Goal: Information Seeking & Learning: Learn about a topic

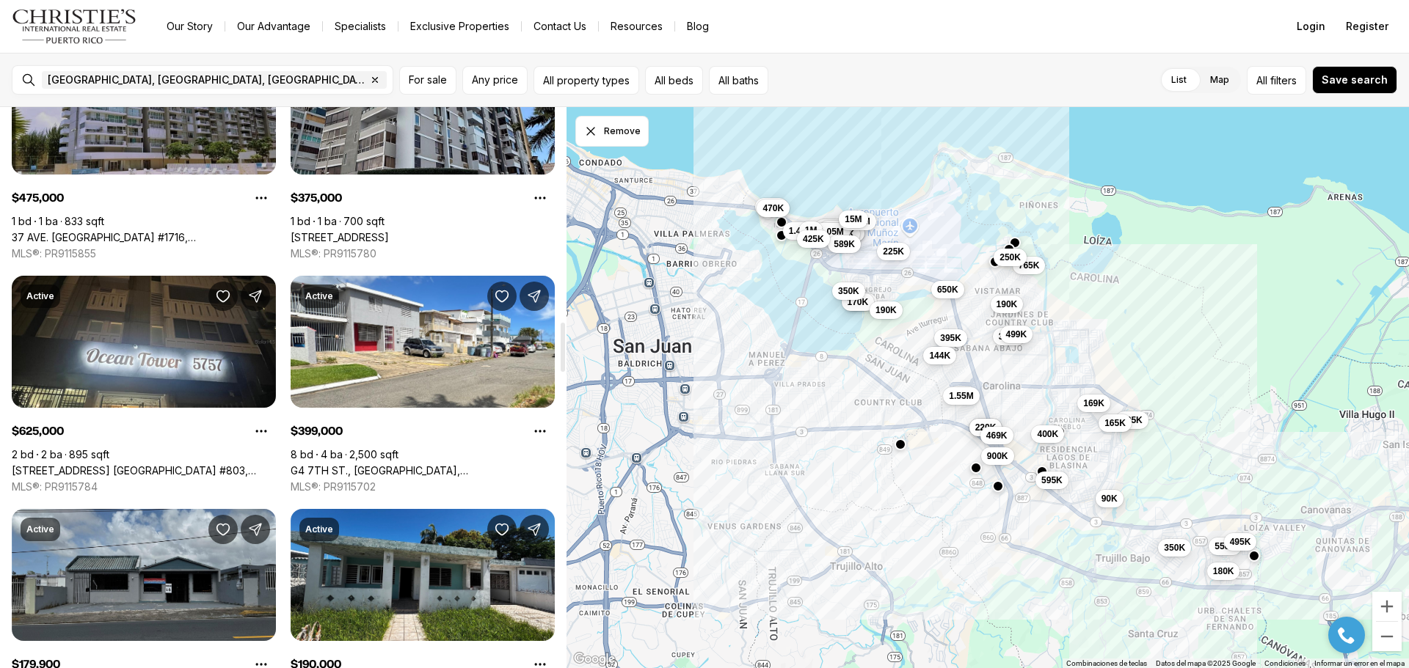
scroll to position [2494, 0]
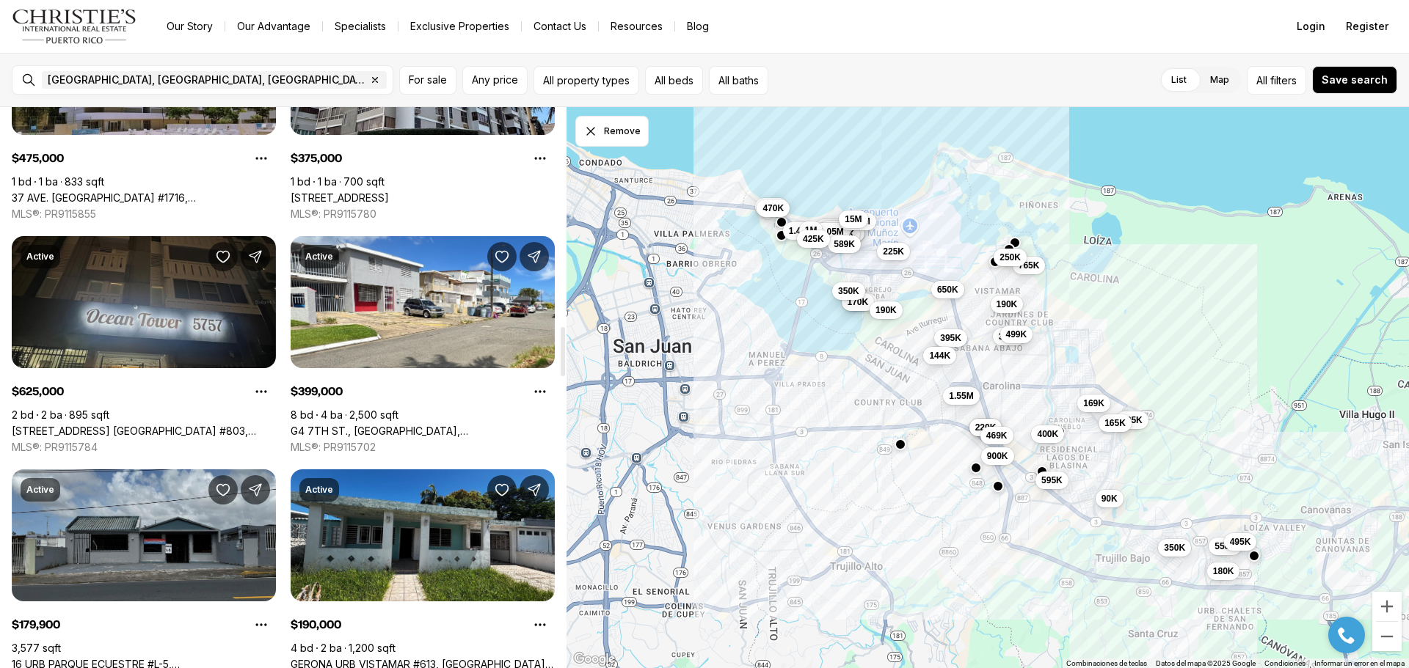
click at [209, 425] on link "[STREET_ADDRESS] [GEOGRAPHIC_DATA] #803, [GEOGRAPHIC_DATA], 00979" at bounding box center [144, 431] width 264 height 13
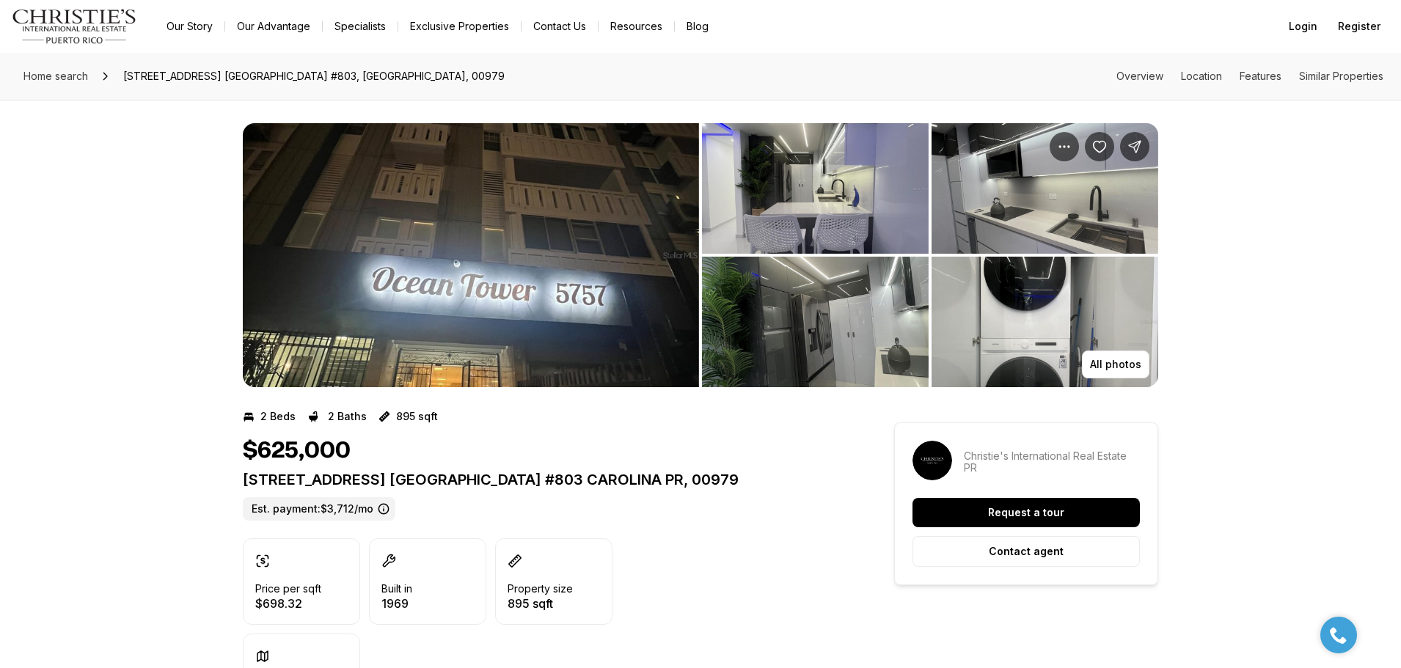
click at [592, 346] on img "View image gallery" at bounding box center [471, 255] width 456 height 264
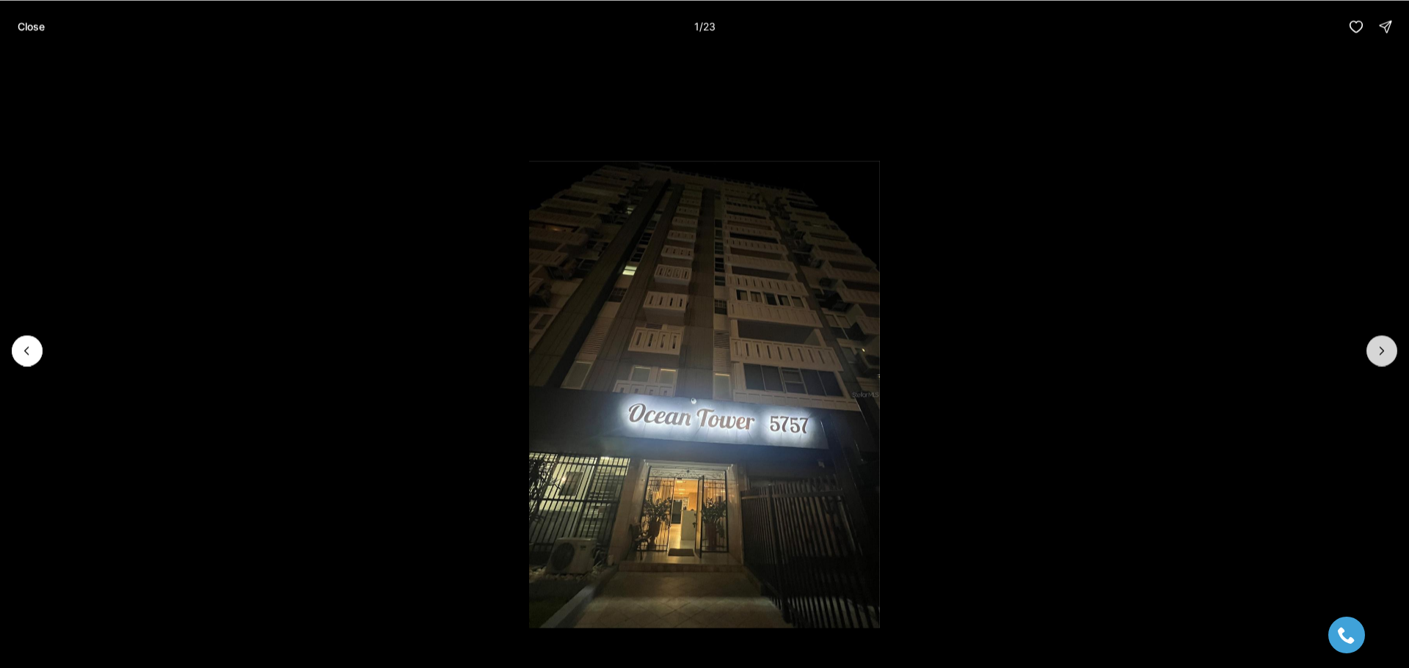
click at [1382, 346] on icon "Next slide" at bounding box center [1381, 350] width 15 height 15
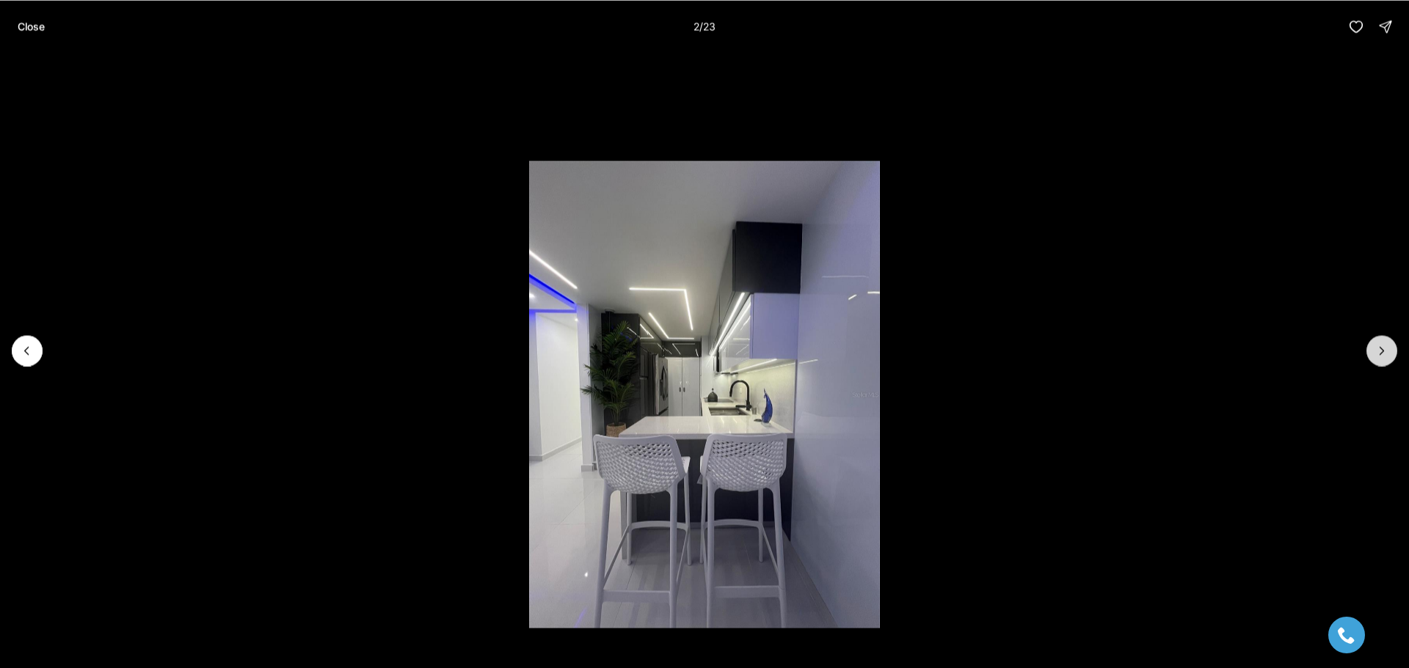
click at [1382, 346] on icon "Next slide" at bounding box center [1381, 350] width 15 height 15
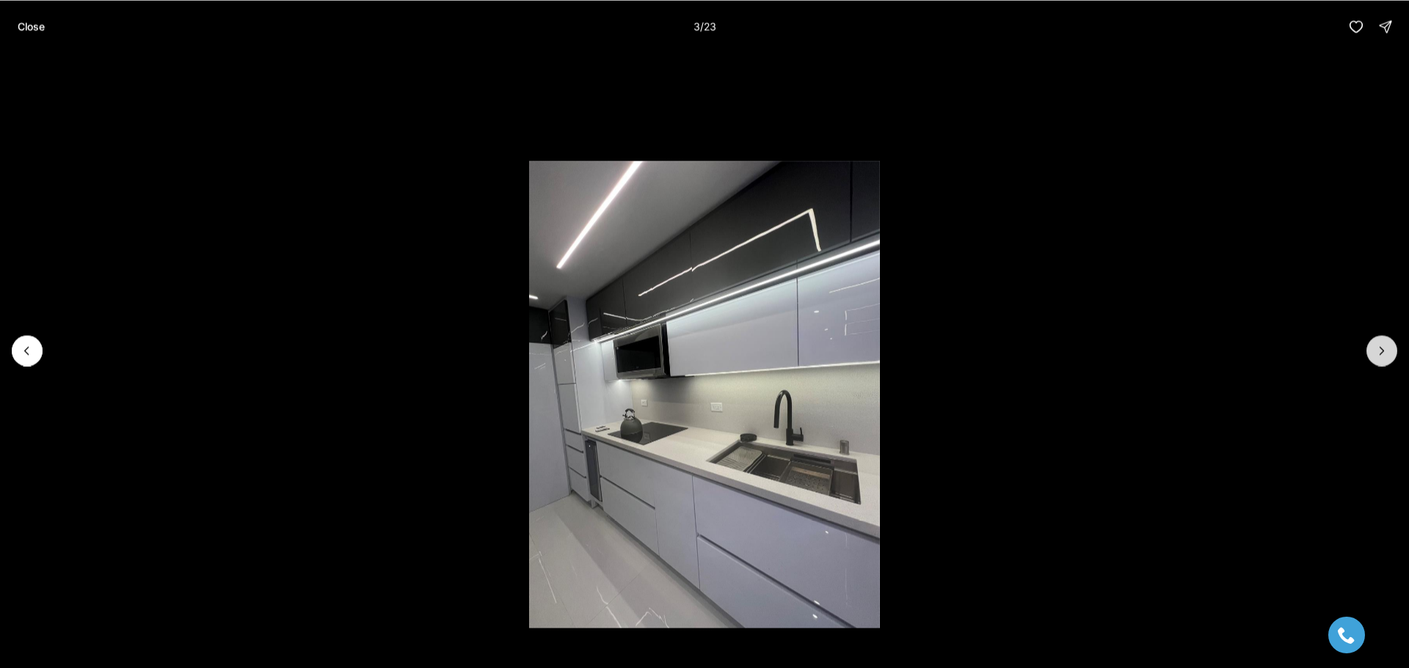
click at [1382, 346] on icon "Next slide" at bounding box center [1381, 350] width 15 height 15
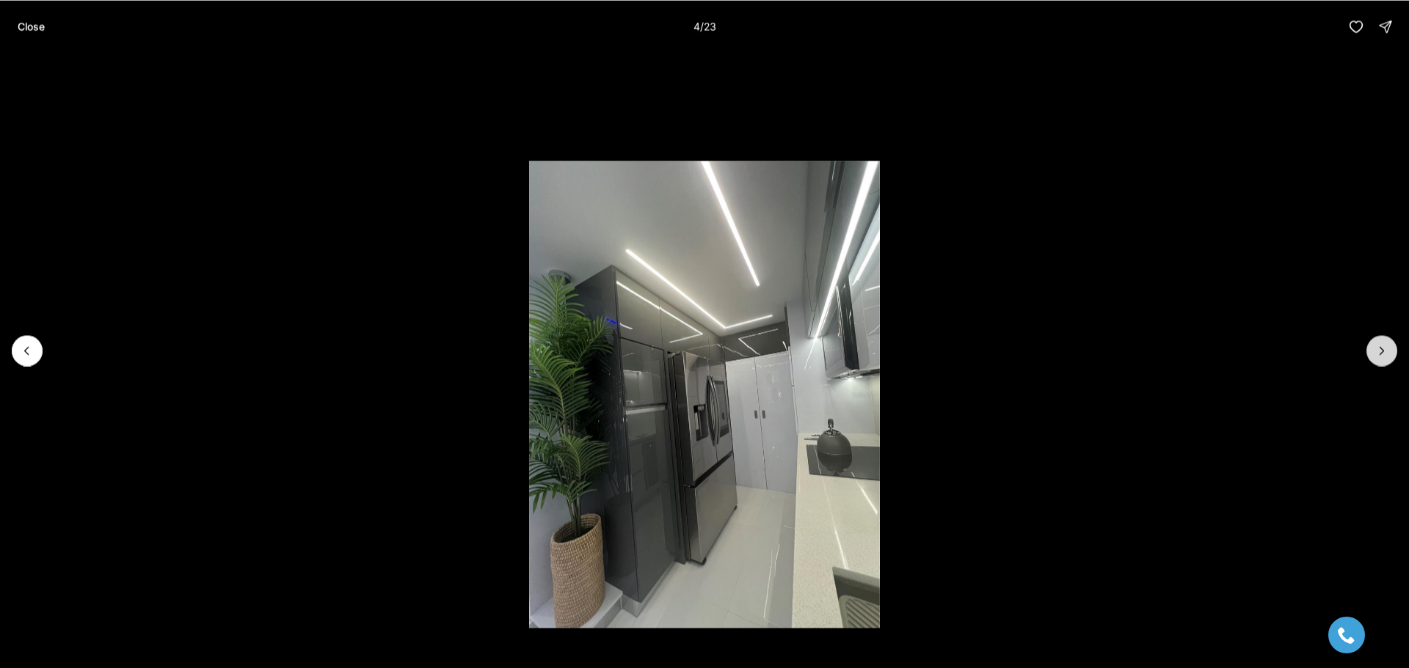
click at [1382, 346] on icon "Next slide" at bounding box center [1381, 350] width 15 height 15
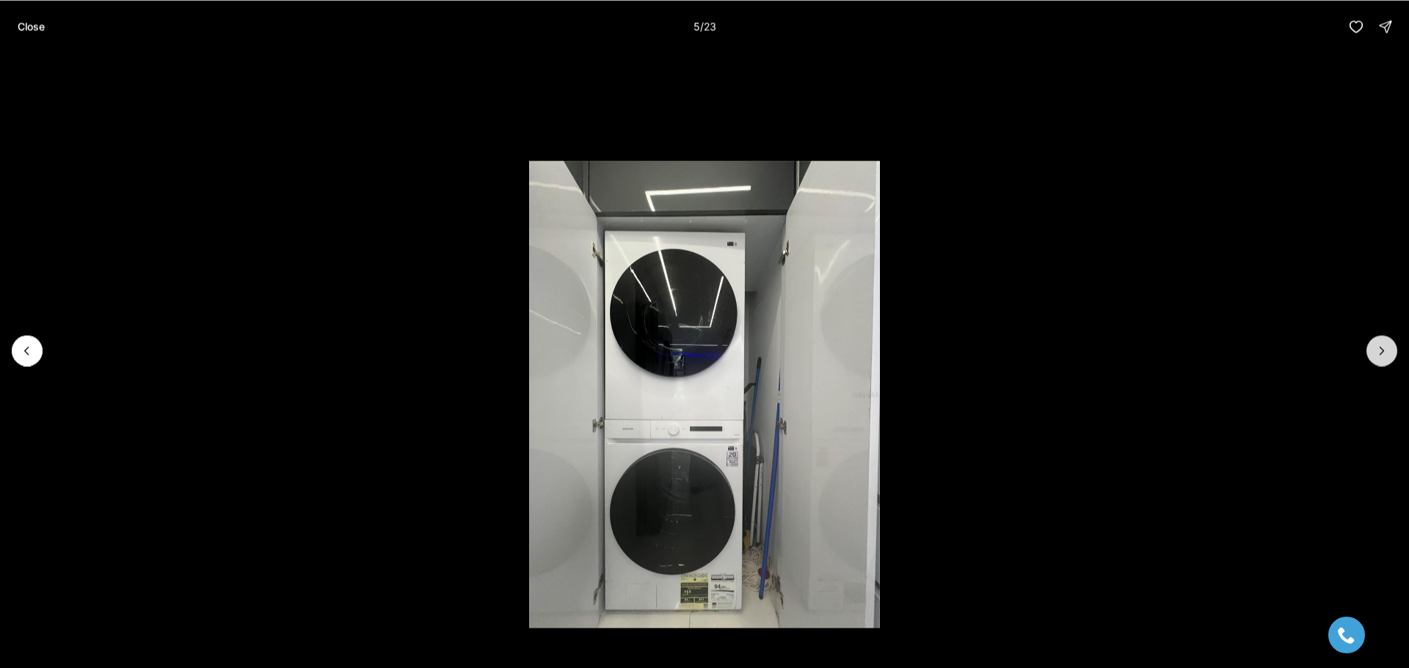
click at [1382, 346] on icon "Next slide" at bounding box center [1381, 350] width 15 height 15
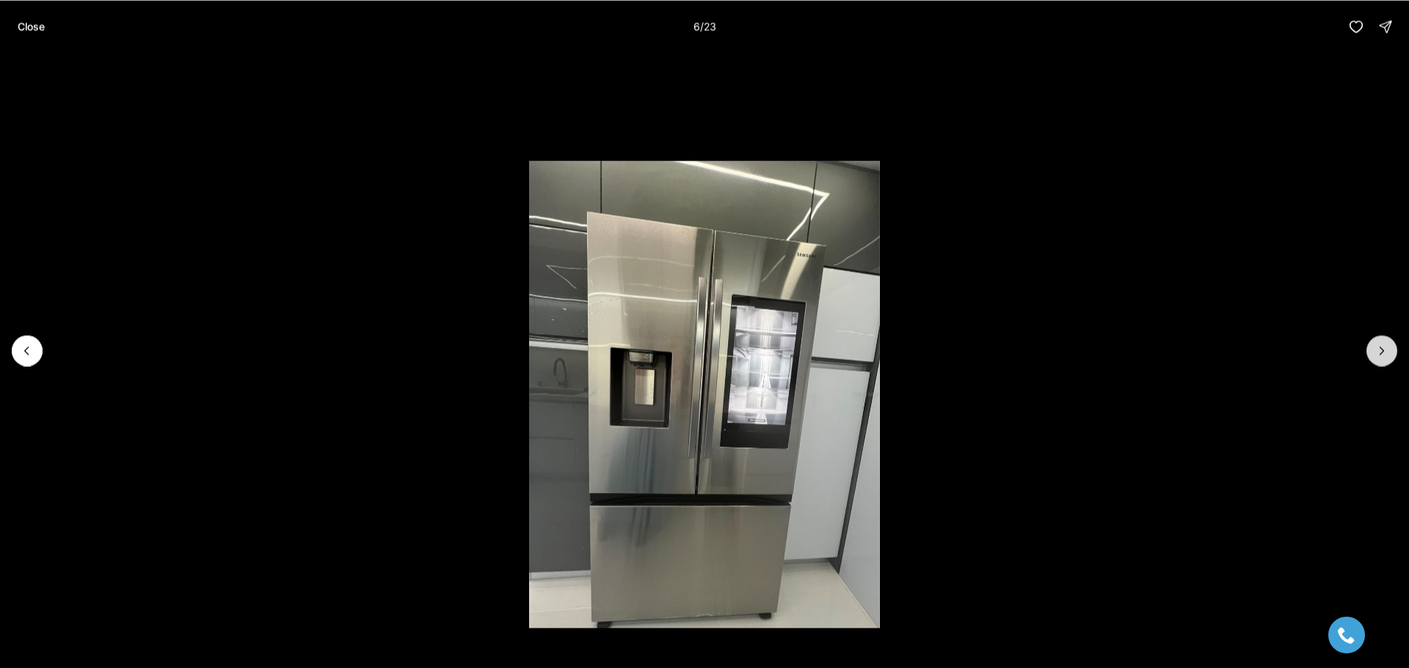
click at [1382, 346] on icon "Next slide" at bounding box center [1381, 350] width 15 height 15
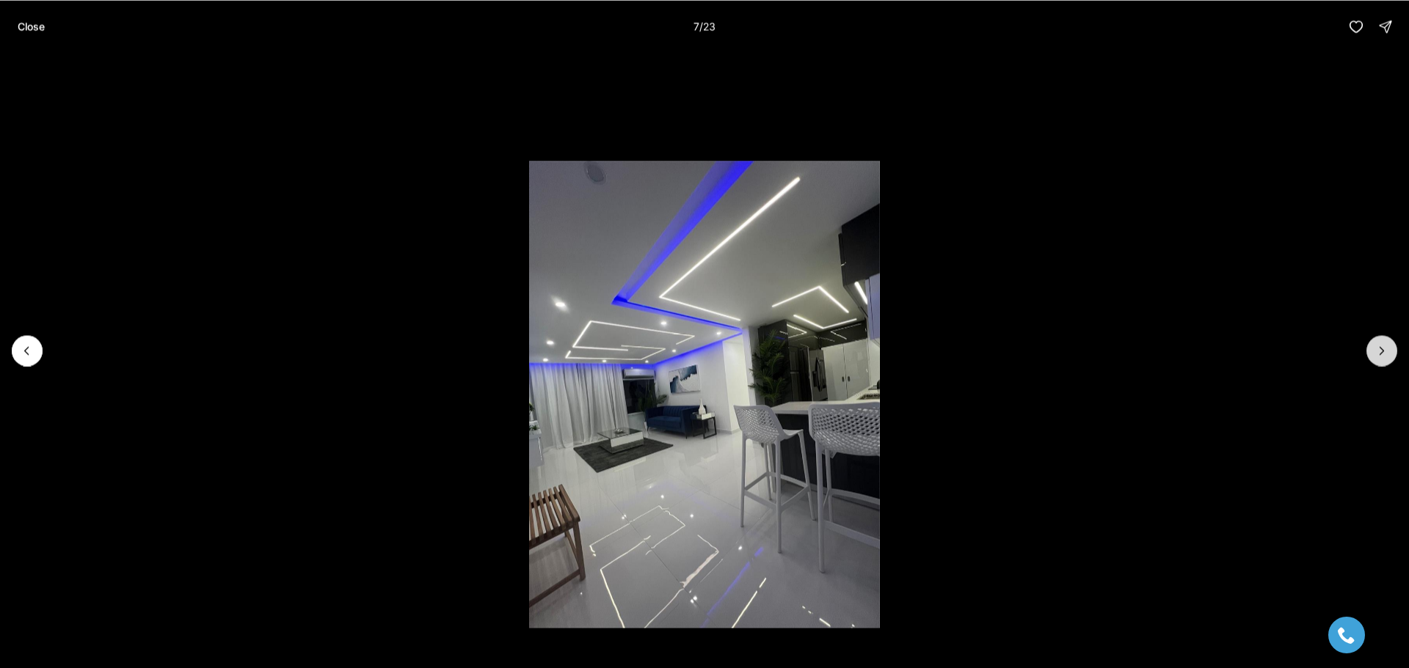
click at [1382, 346] on icon "Next slide" at bounding box center [1381, 350] width 15 height 15
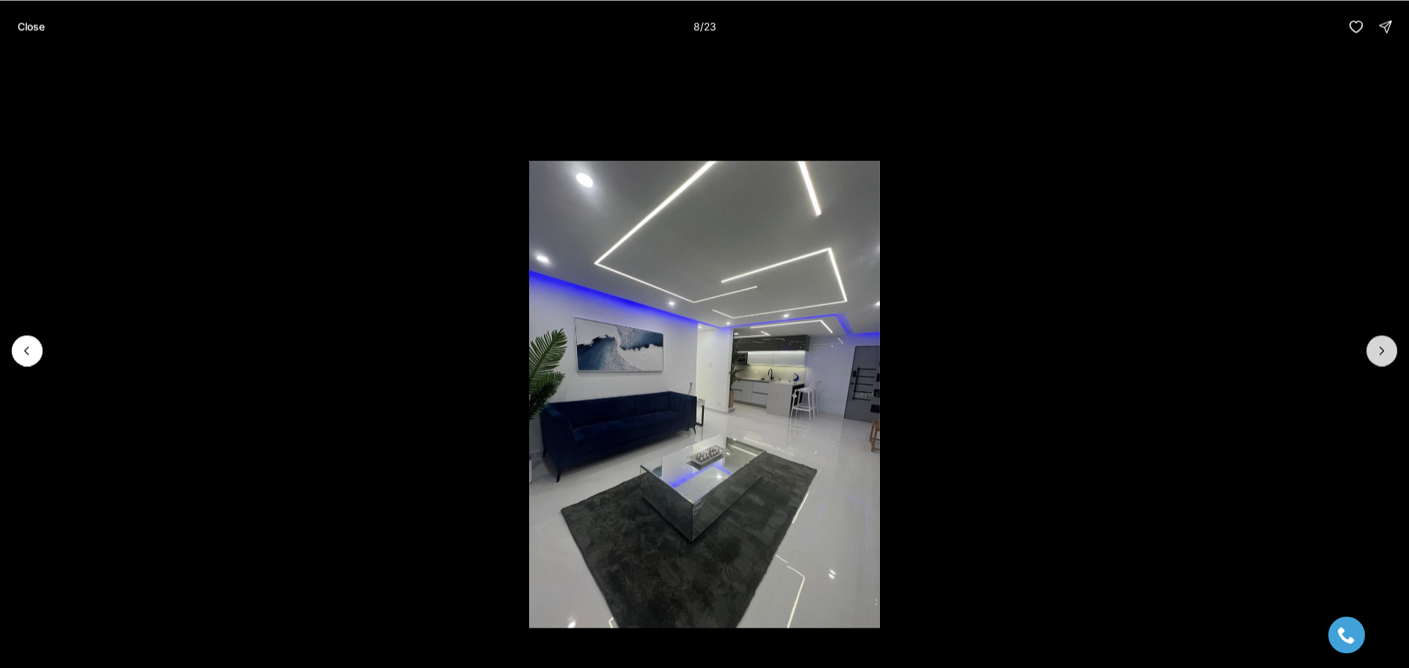
click at [1382, 346] on icon "Next slide" at bounding box center [1381, 350] width 15 height 15
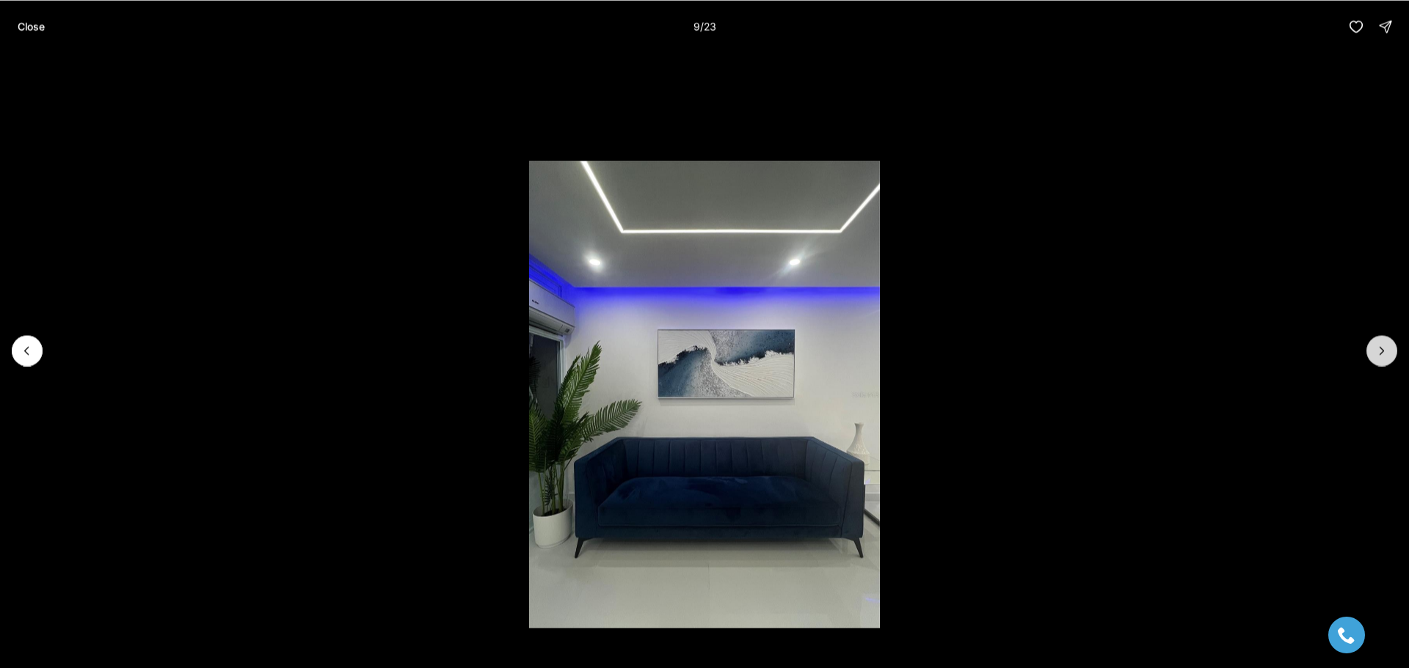
click at [1381, 354] on icon "Next slide" at bounding box center [1381, 350] width 15 height 15
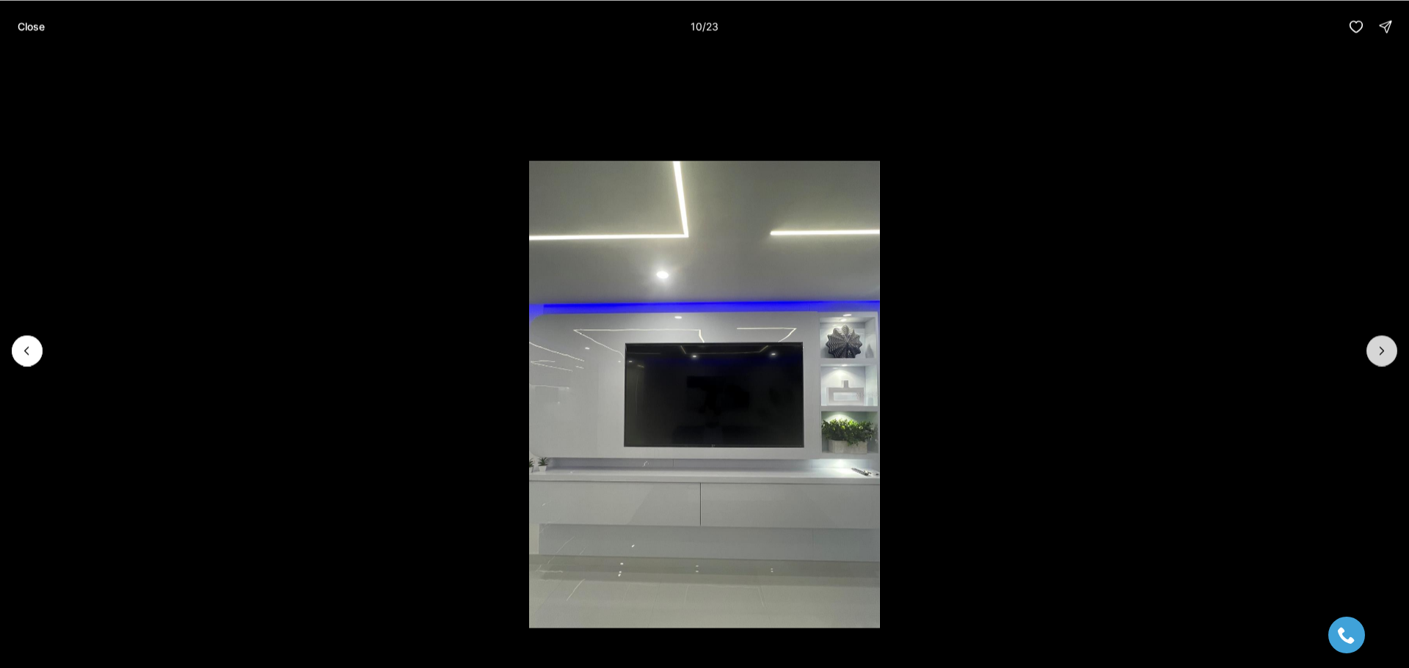
click at [1381, 354] on icon "Next slide" at bounding box center [1381, 350] width 15 height 15
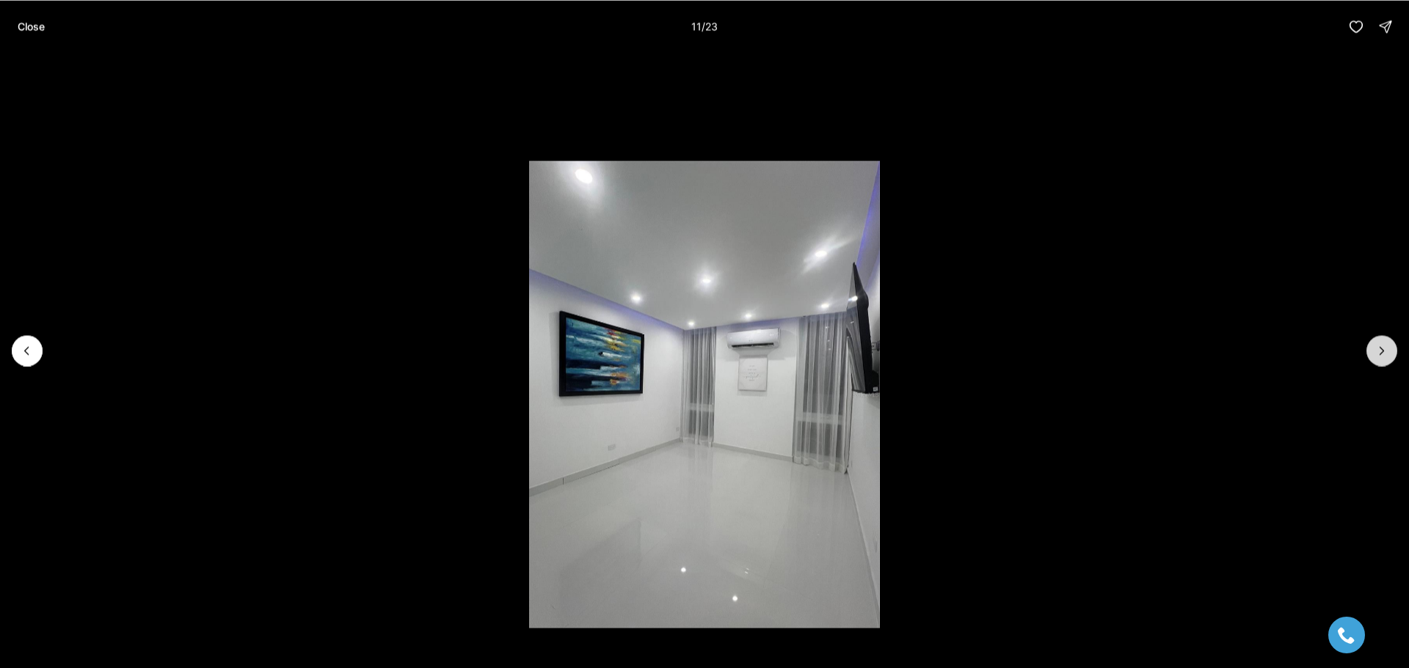
click at [1381, 355] on icon "Next slide" at bounding box center [1381, 350] width 15 height 15
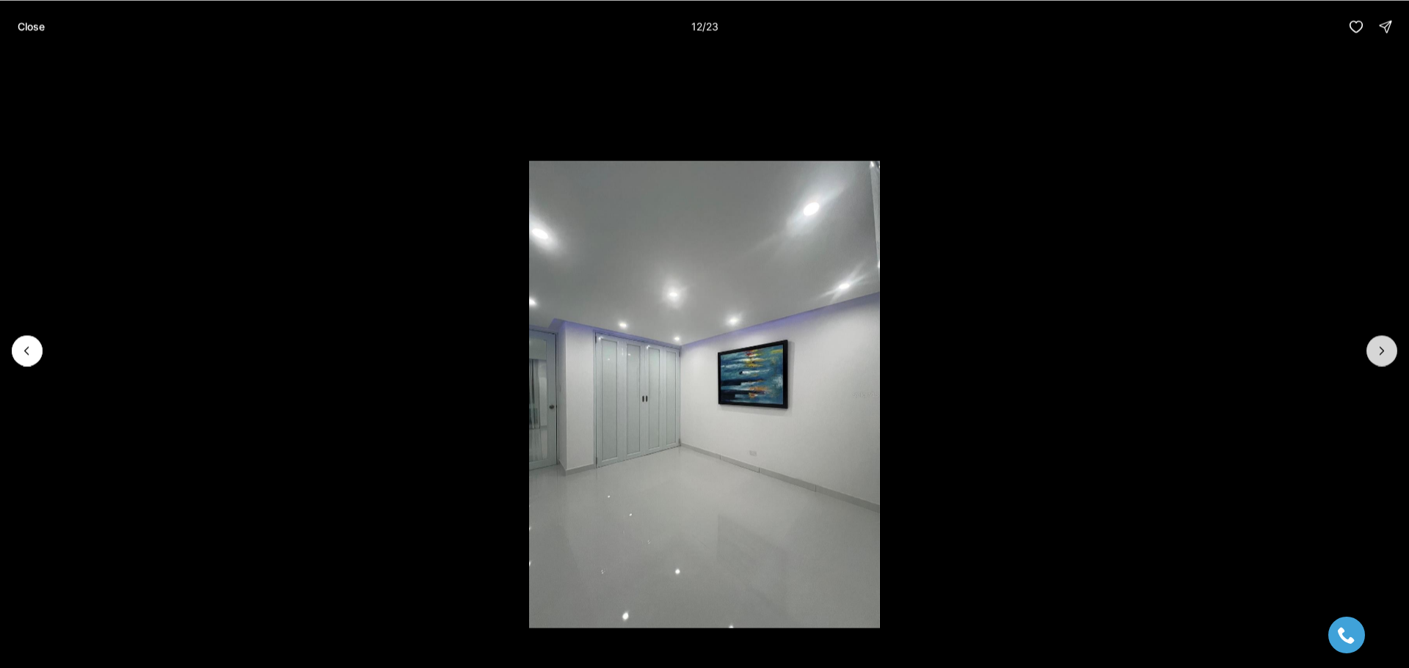
click at [1381, 355] on icon "Next slide" at bounding box center [1381, 350] width 15 height 15
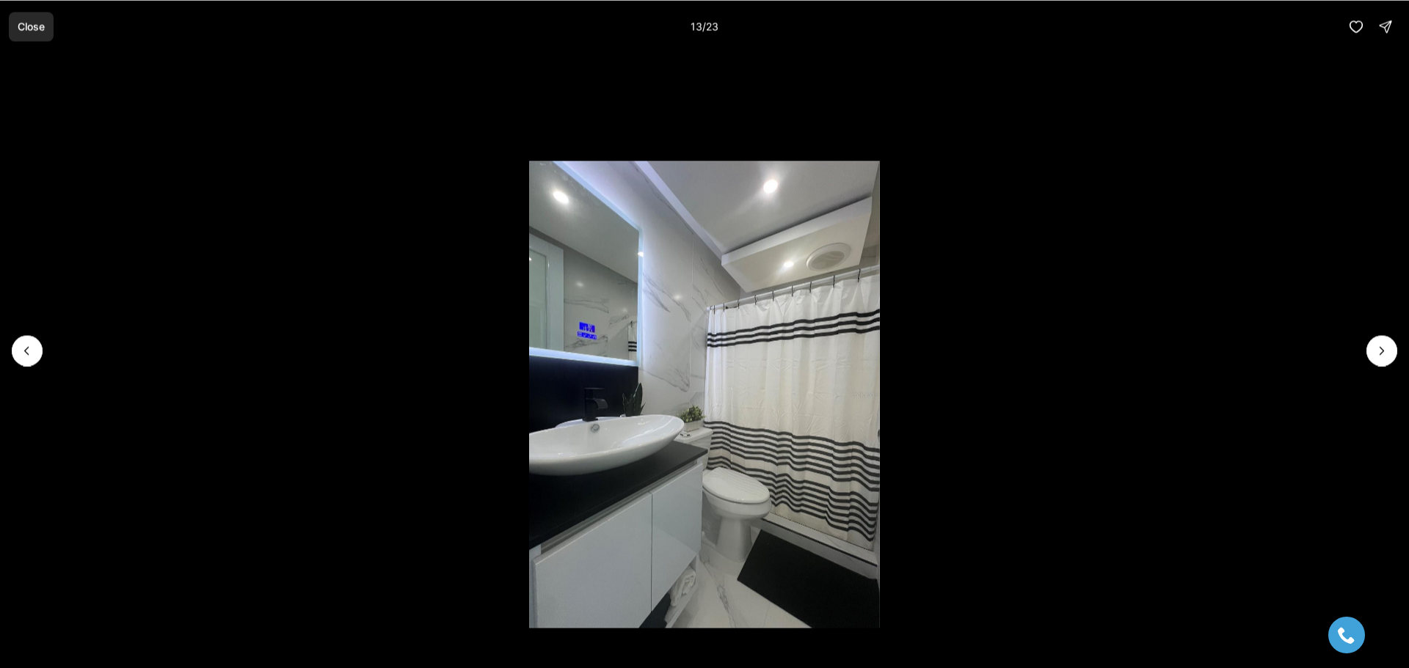
click at [40, 28] on p "Close" at bounding box center [31, 27] width 27 height 12
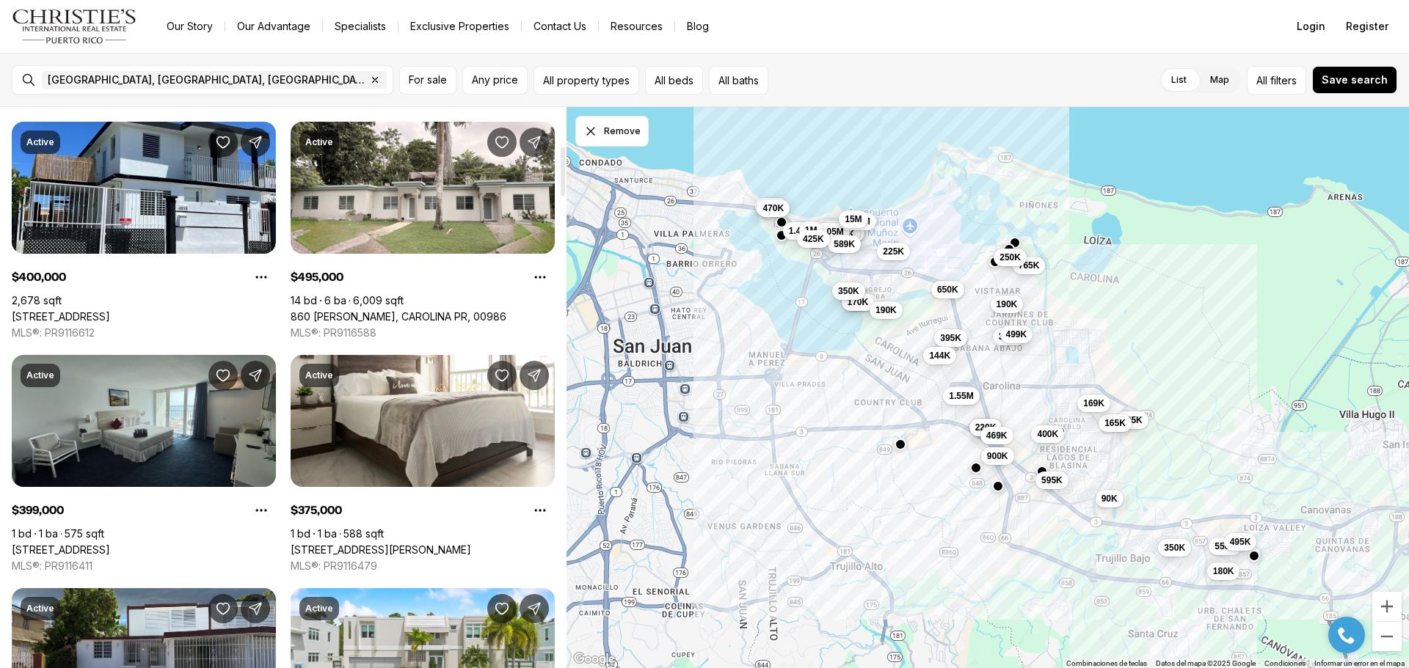
scroll to position [440, 0]
